Goal: Obtain resource: Obtain resource

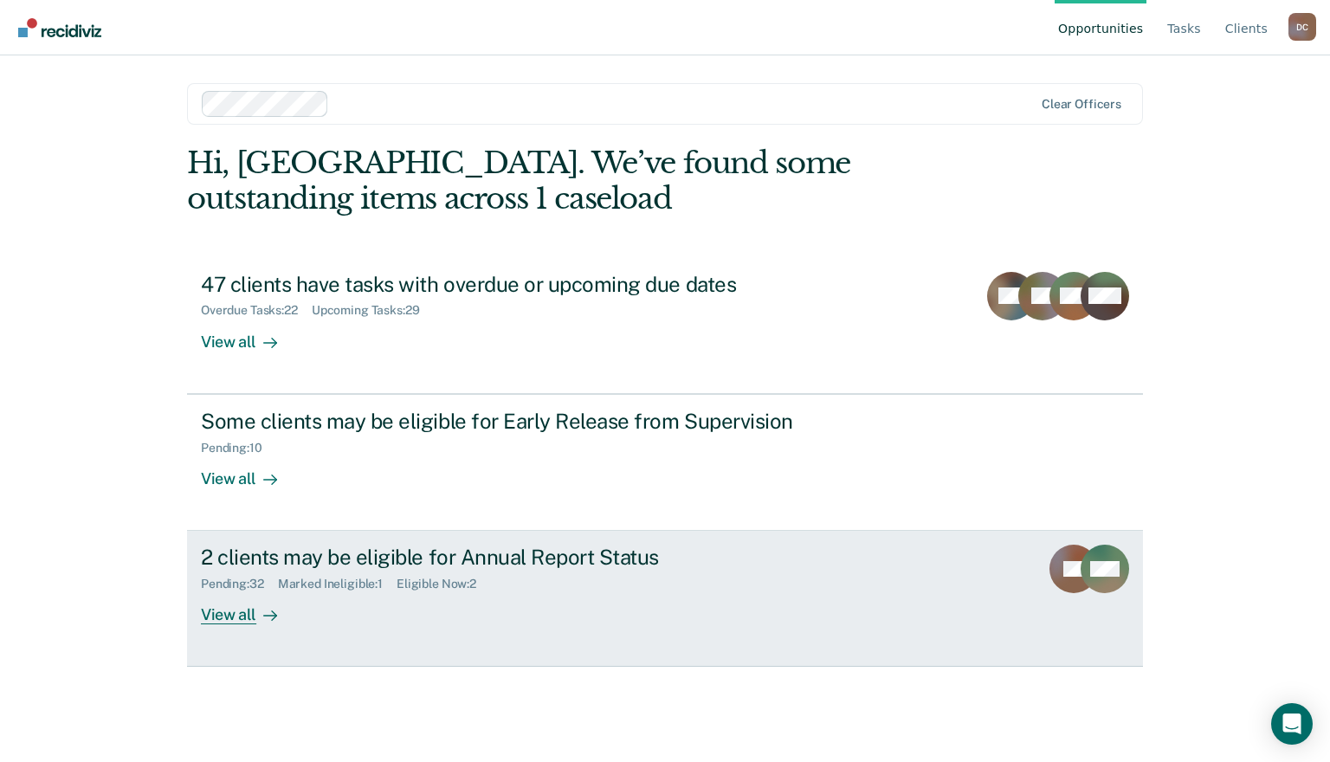
click at [243, 614] on div "View all" at bounding box center [249, 609] width 97 height 34
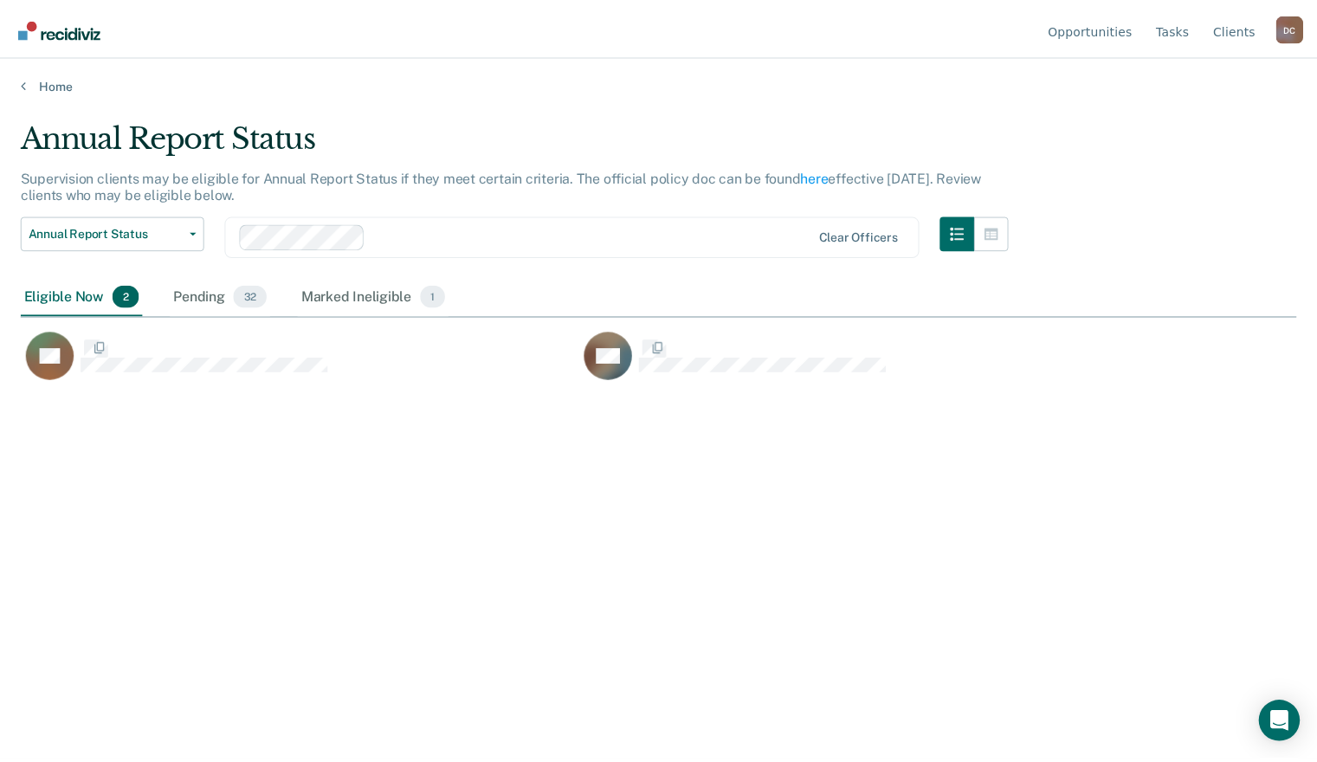
scroll to position [499, 1275]
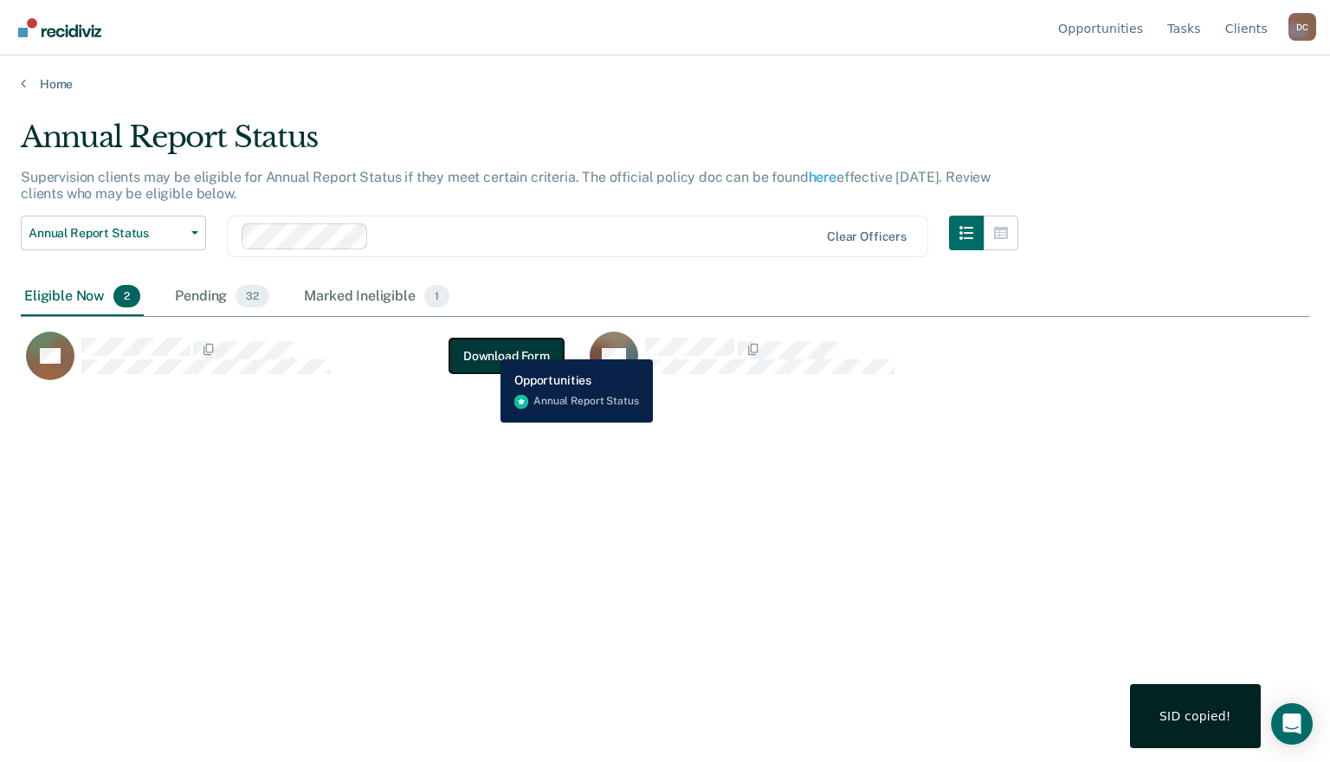
click at [488, 345] on button "Download Form" at bounding box center [507, 356] width 114 height 35
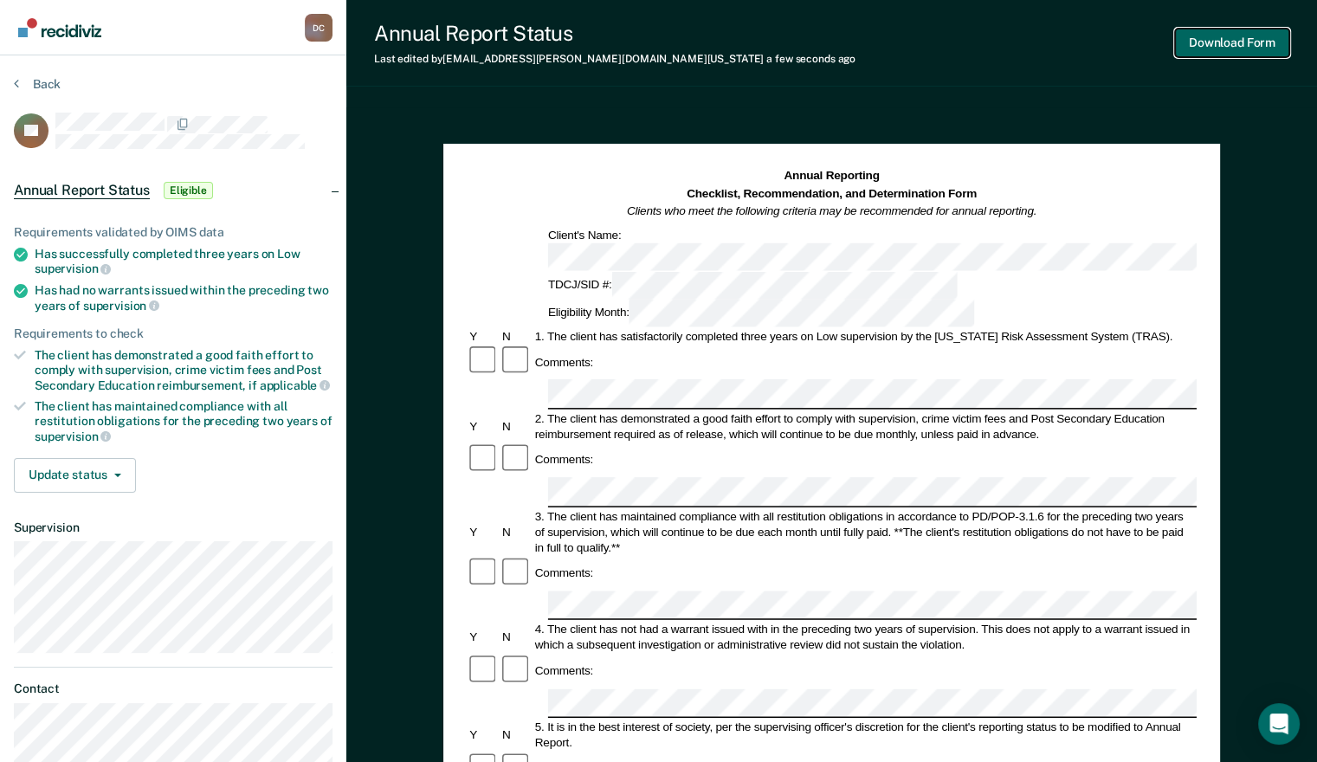
click at [1230, 35] on button "Download Form" at bounding box center [1232, 43] width 114 height 29
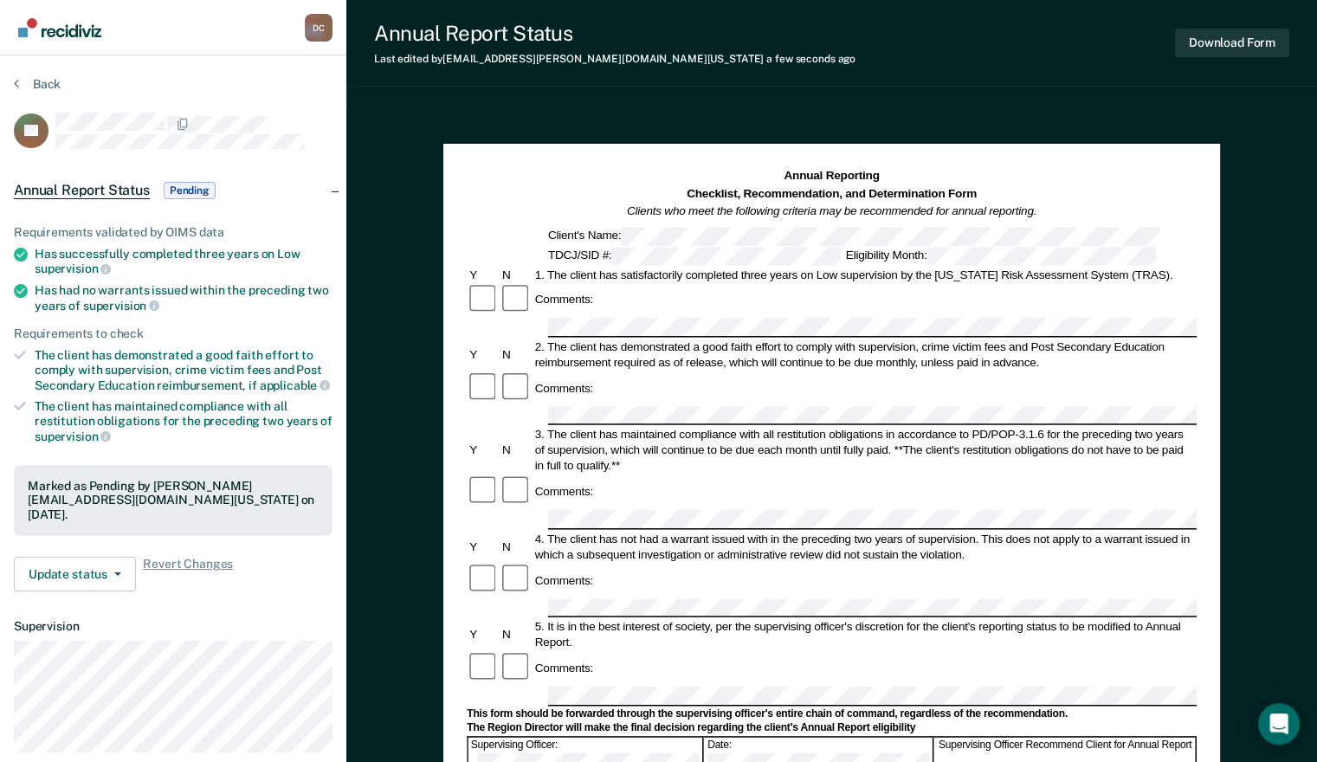
click at [1209, 94] on div "Annual Report Status Last edited by [PERSON_NAME][EMAIL_ADDRESS][DOMAIN_NAME][U…" at bounding box center [831, 606] width 971 height 1212
click at [35, 76] on button "Back" at bounding box center [37, 84] width 47 height 16
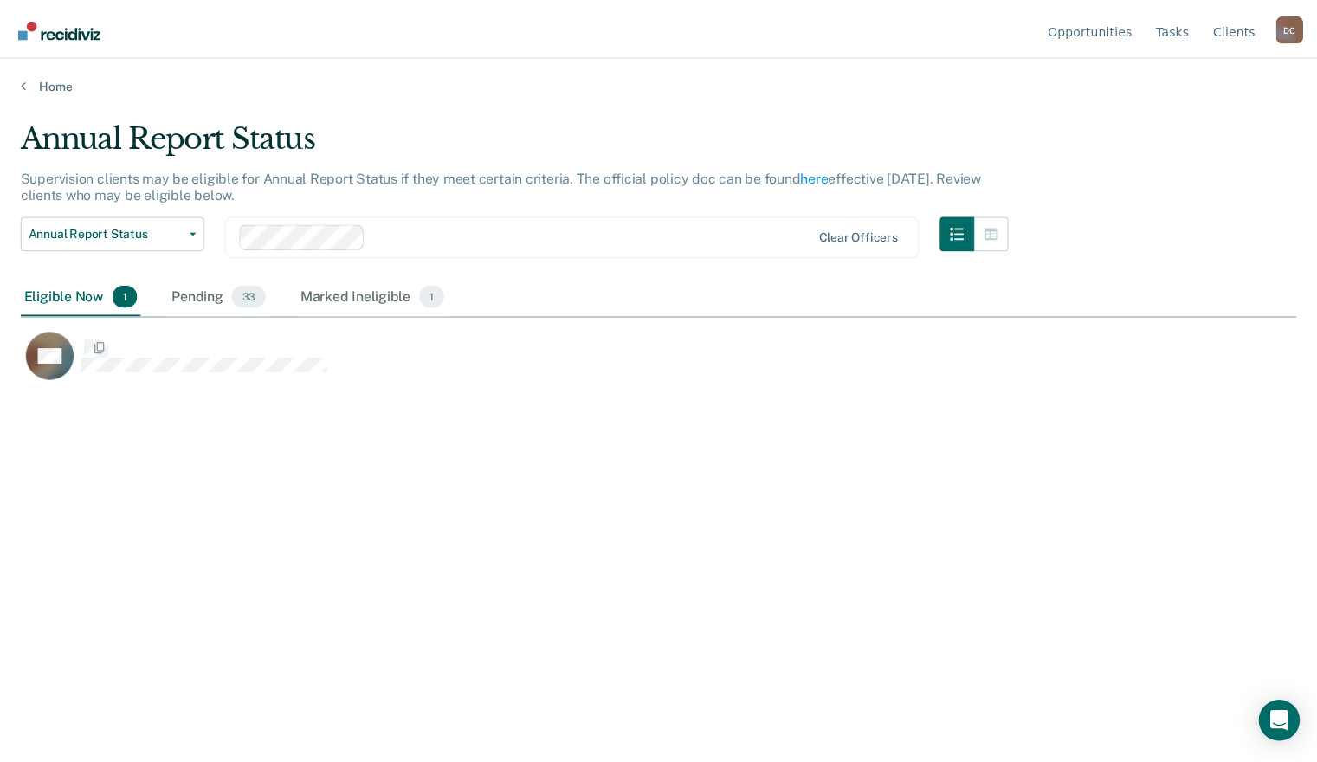
scroll to position [499, 1275]
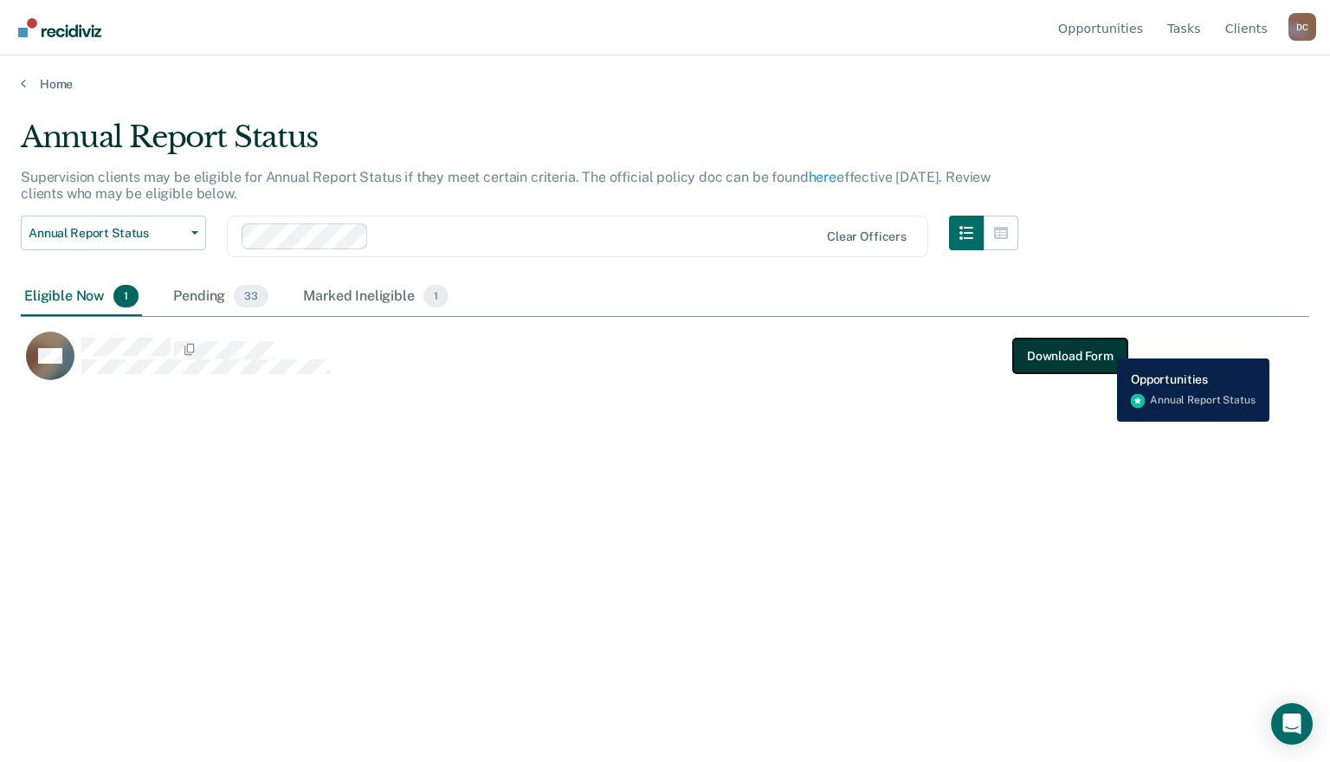
click at [1103, 346] on button "Download Form" at bounding box center [1070, 356] width 114 height 35
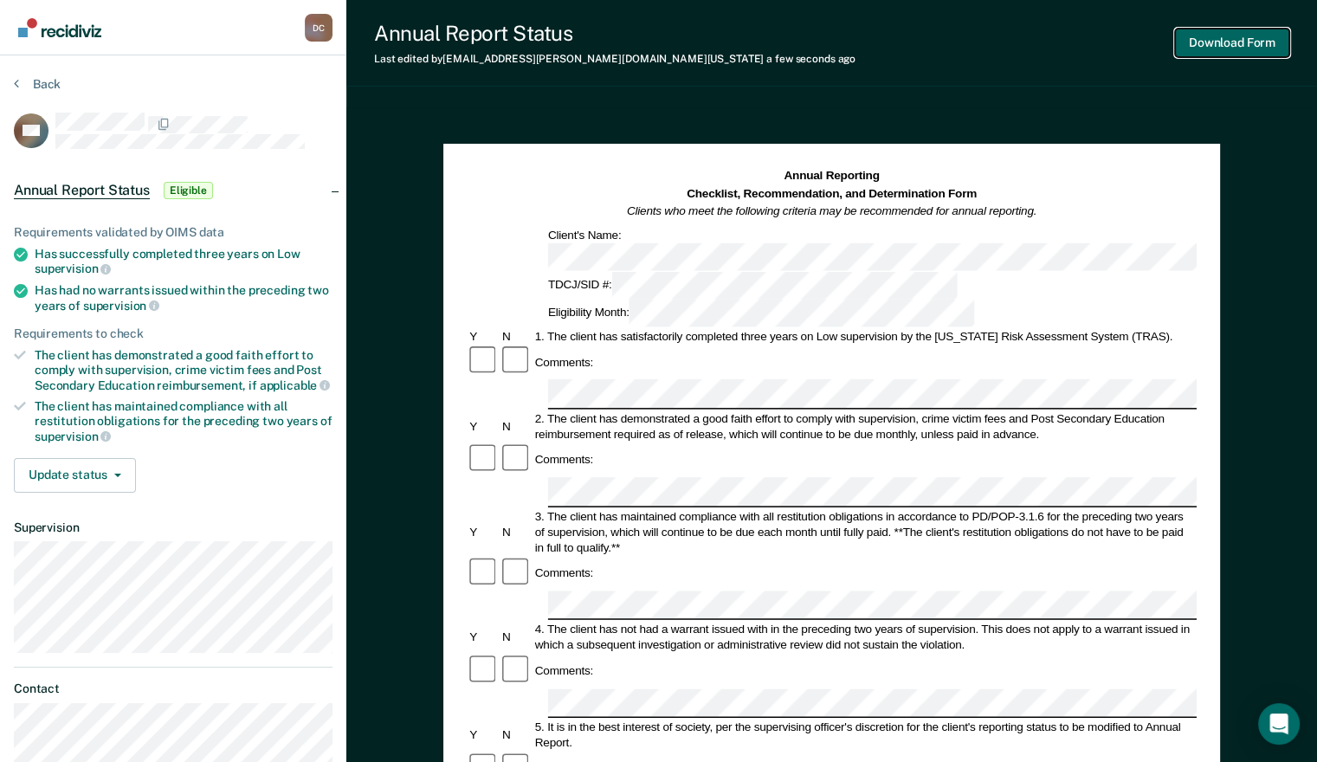
click at [1218, 49] on button "Download Form" at bounding box center [1232, 43] width 114 height 29
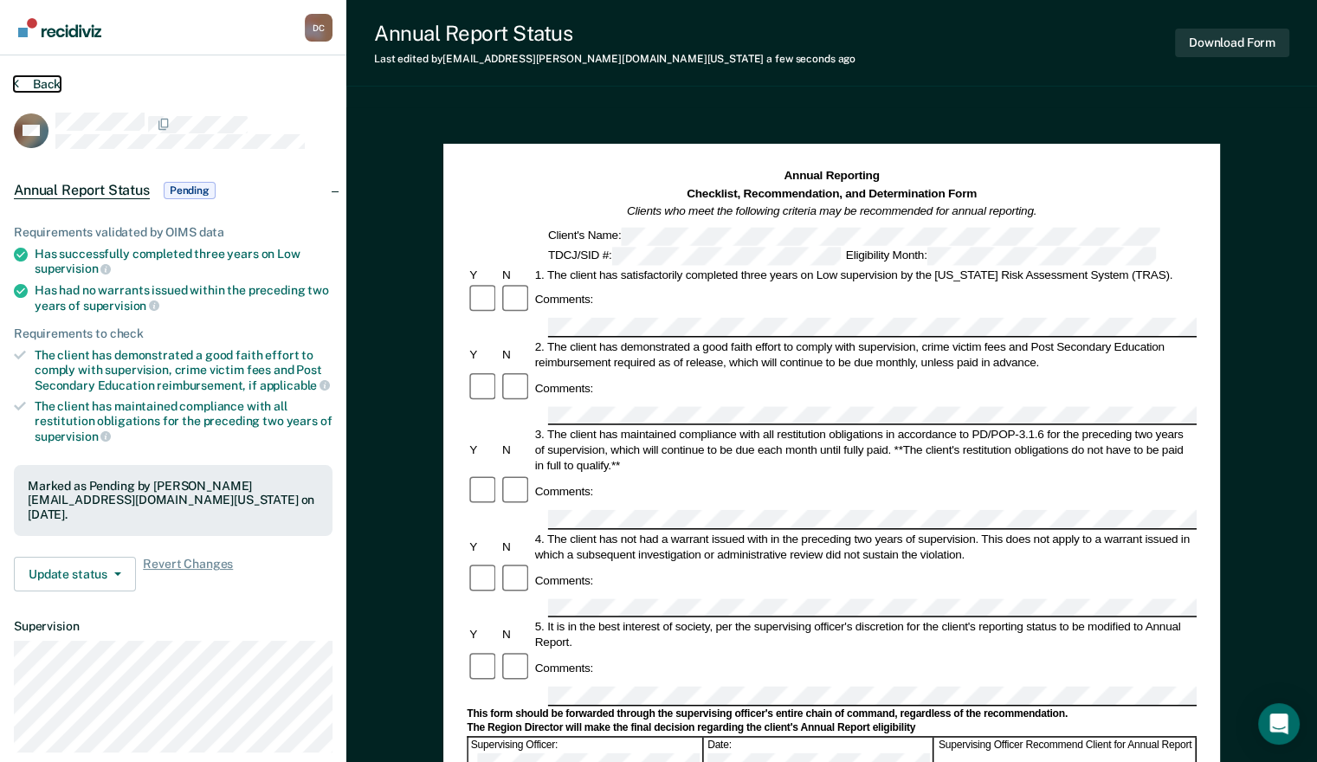
click at [31, 87] on button "Back" at bounding box center [37, 84] width 47 height 16
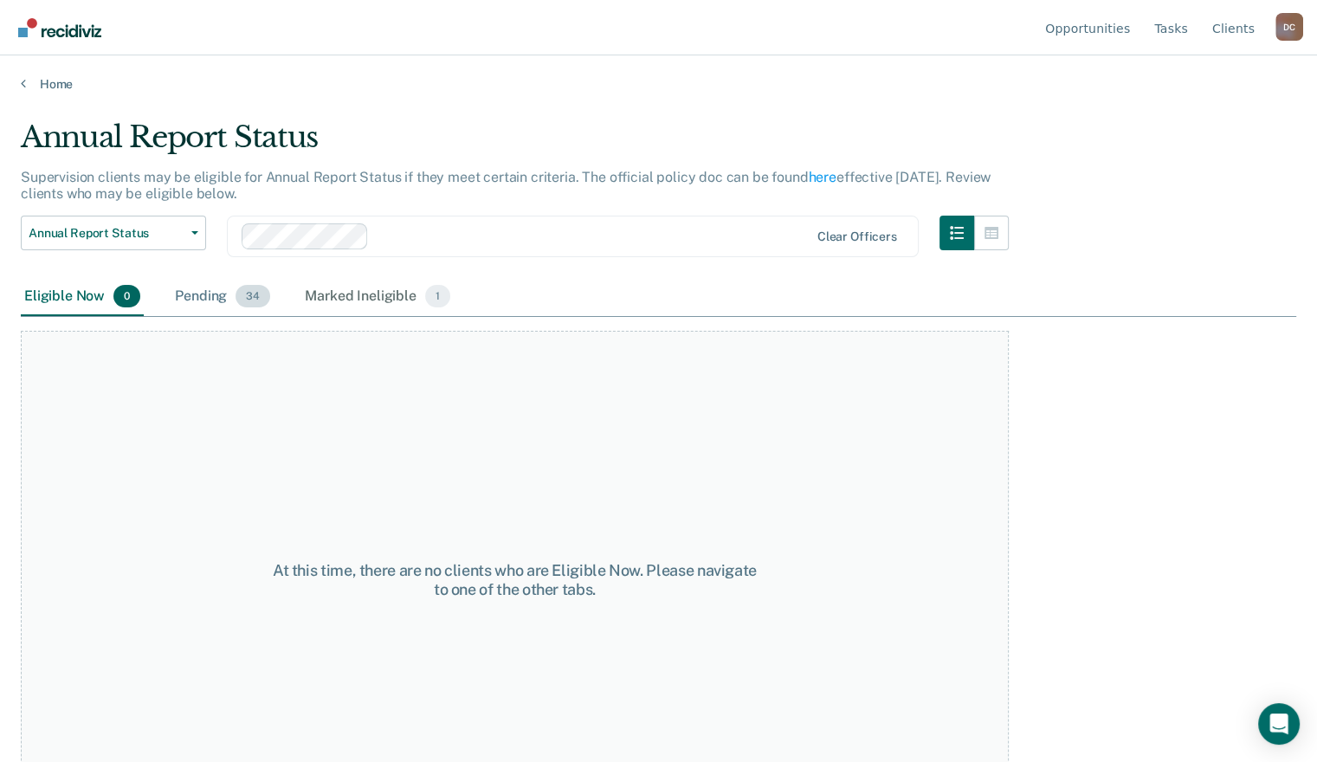
click at [228, 289] on div "Pending 34" at bounding box center [222, 297] width 102 height 38
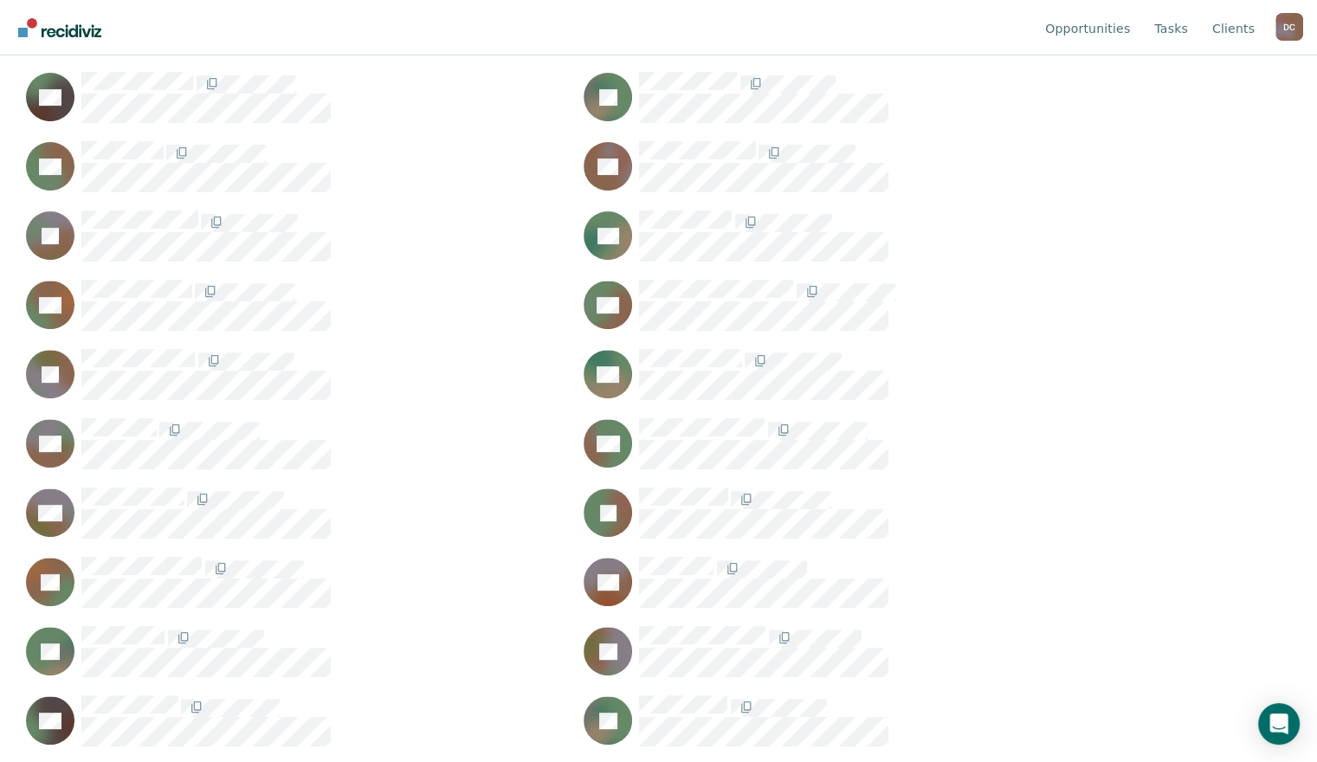
scroll to position [745, 0]
